Goal: Task Accomplishment & Management: Use online tool/utility

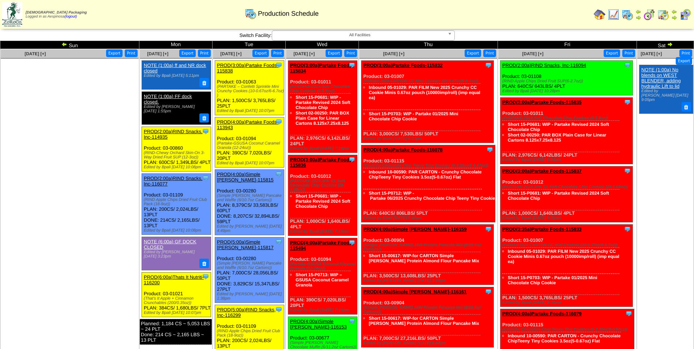
click at [330, 41] on td "Wed" at bounding box center [322, 45] width 73 height 8
click at [339, 34] on span "All Facilities" at bounding box center [360, 35] width 170 height 9
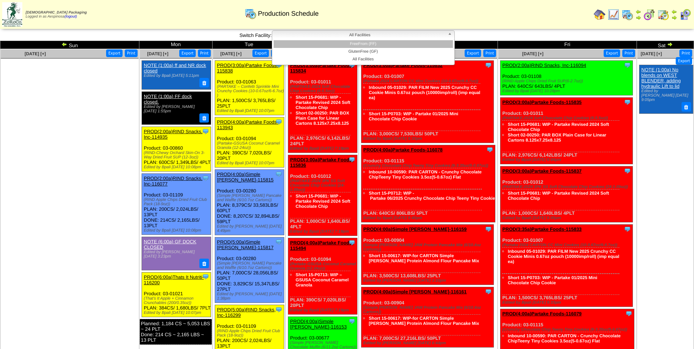
click at [382, 51] on li "GlutenFree (GF)" at bounding box center [363, 52] width 179 height 8
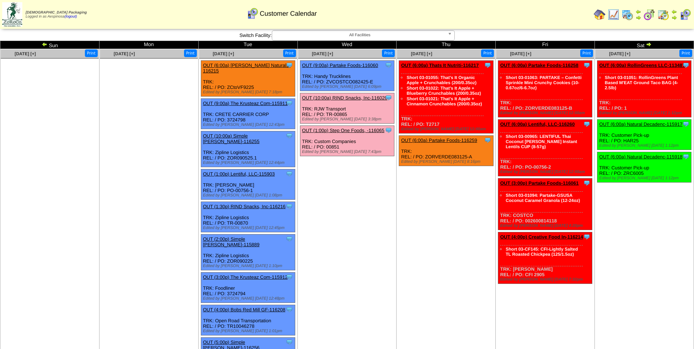
drag, startPoint x: 324, startPoint y: 145, endPoint x: 326, endPoint y: 149, distance: 4.3
click at [326, 149] on div "Clone Item OUT (1:00p) Step One Foods, -116065 Step One Foods, LLC ScheduleID: …" at bounding box center [347, 141] width 94 height 30
click at [339, 159] on ul "Clone Item OUT (9:00a) Partake Foods-116060 Partake Foods ScheduleID: 116060 47…" at bounding box center [347, 115] width 98 height 110
drag, startPoint x: 340, startPoint y: 146, endPoint x: 331, endPoint y: 149, distance: 9.9
click at [331, 149] on div "Clone Item OUT (1:00p) Step One Foods, -116065 Step One Foods, LLC ScheduleID: …" at bounding box center [347, 141] width 94 height 30
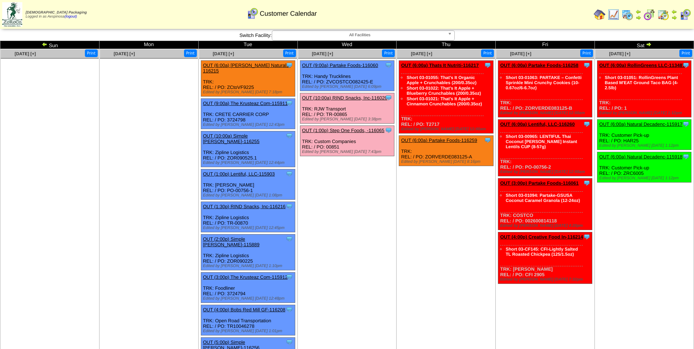
copy div "851"
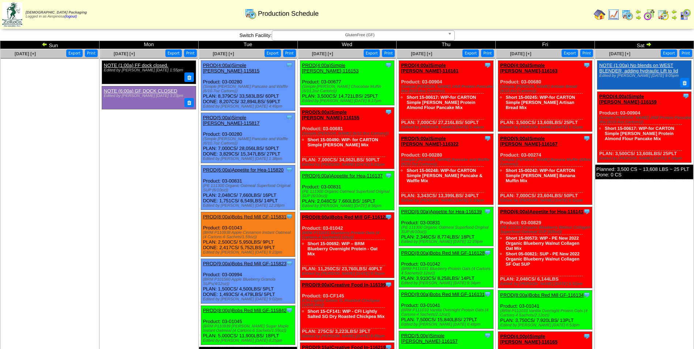
click at [648, 45] on img at bounding box center [648, 44] width 6 height 6
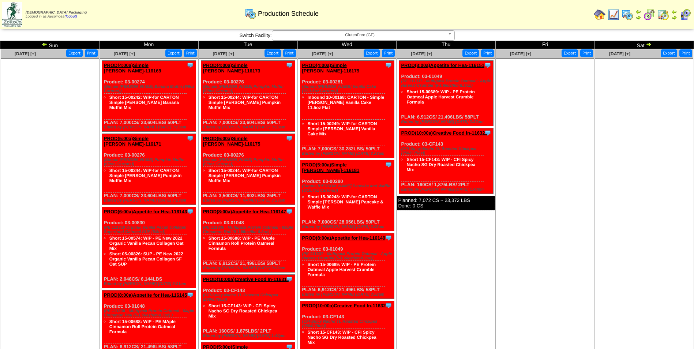
click at [558, 188] on td "[DATE] [+] Print Export" at bounding box center [544, 242] width 99 height 387
click at [43, 42] on img at bounding box center [45, 44] width 6 height 6
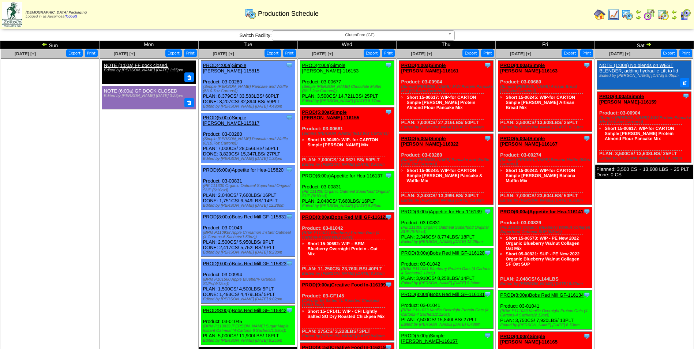
click at [648, 44] on img at bounding box center [648, 44] width 6 height 6
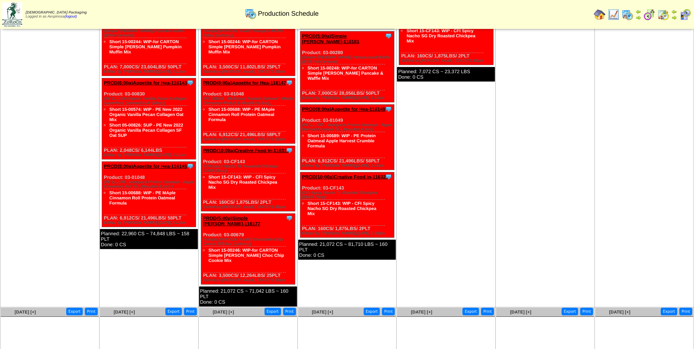
scroll to position [146, 0]
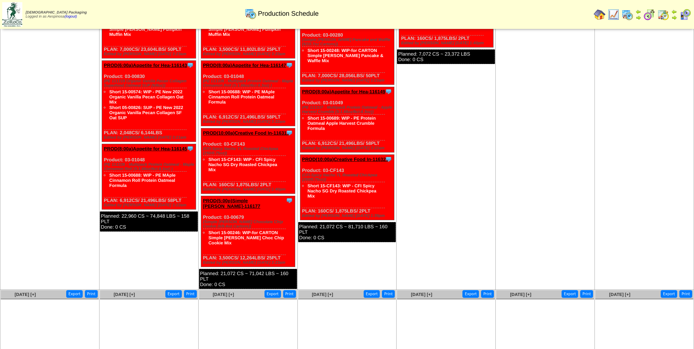
click at [502, 243] on td "Sep 12 [+] Print Export" at bounding box center [544, 96] width 99 height 387
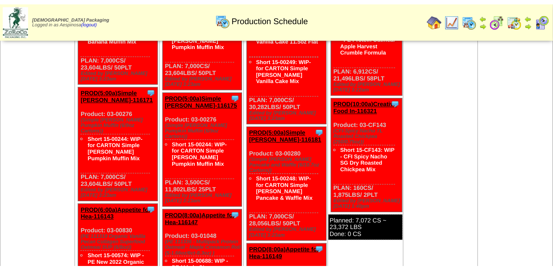
scroll to position [0, 0]
